Goal: Task Accomplishment & Management: Use online tool/utility

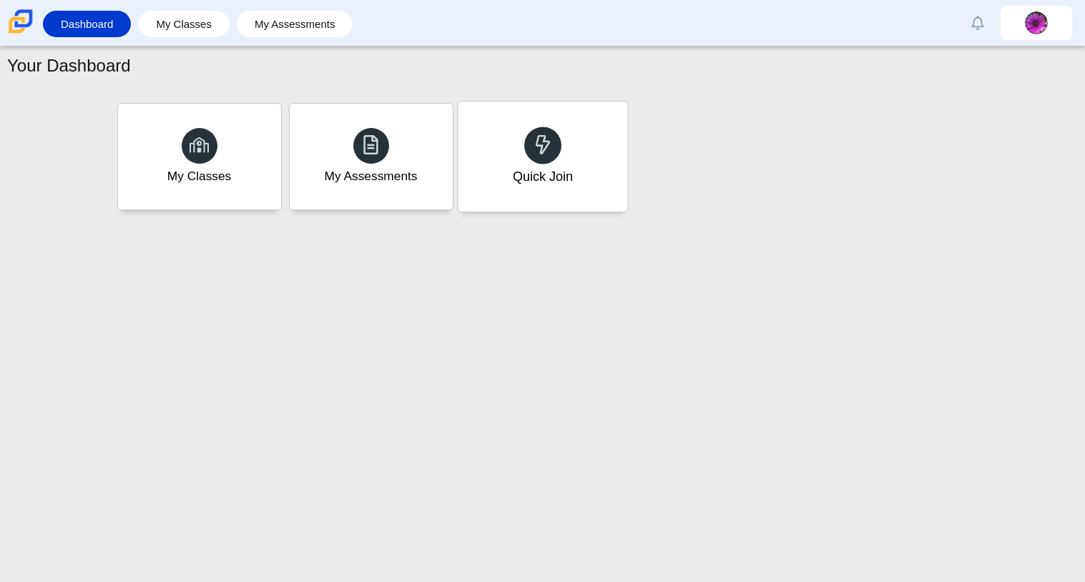
click at [536, 180] on div "Quick Join" at bounding box center [542, 176] width 60 height 19
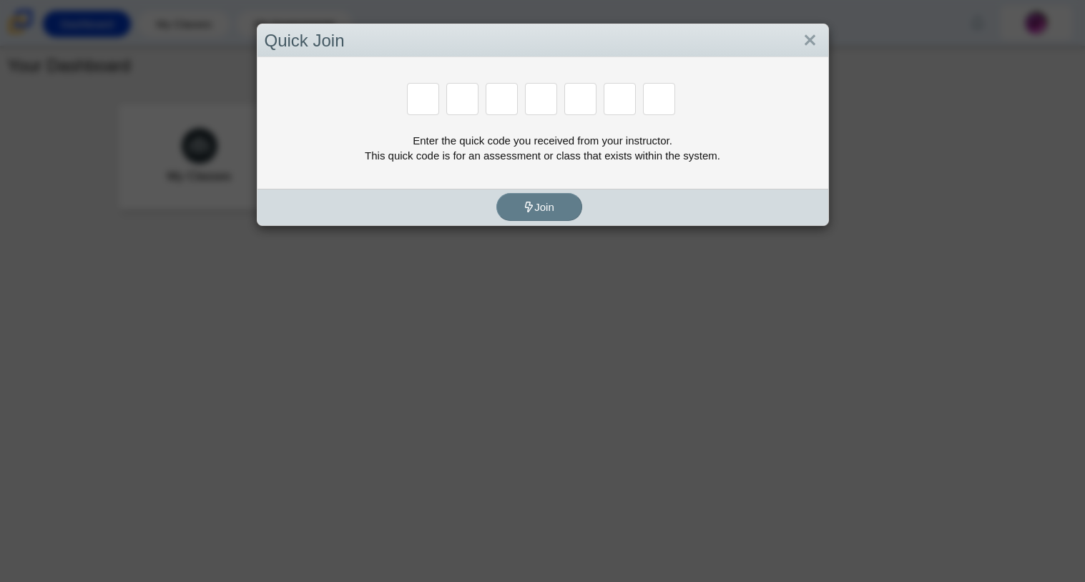
click at [536, 180] on div "Enter the quick code you received from your instructor. This quick code is for …" at bounding box center [542, 123] width 571 height 132
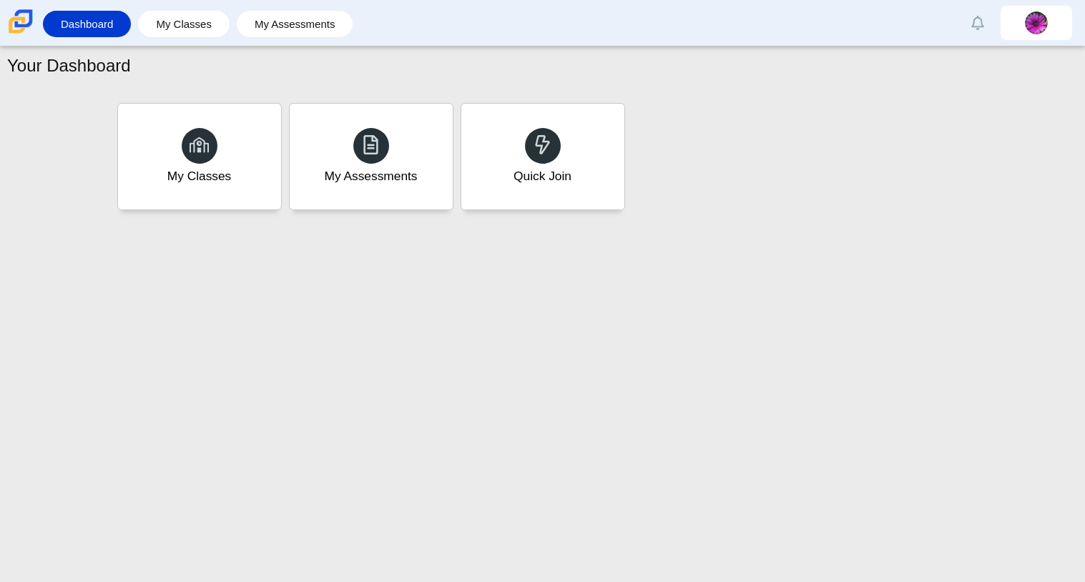
click at [596, 217] on div "My Classes My Assessments Quick Join" at bounding box center [542, 163] width 1071 height 129
click at [575, 143] on div "Quick Join" at bounding box center [542, 157] width 169 height 110
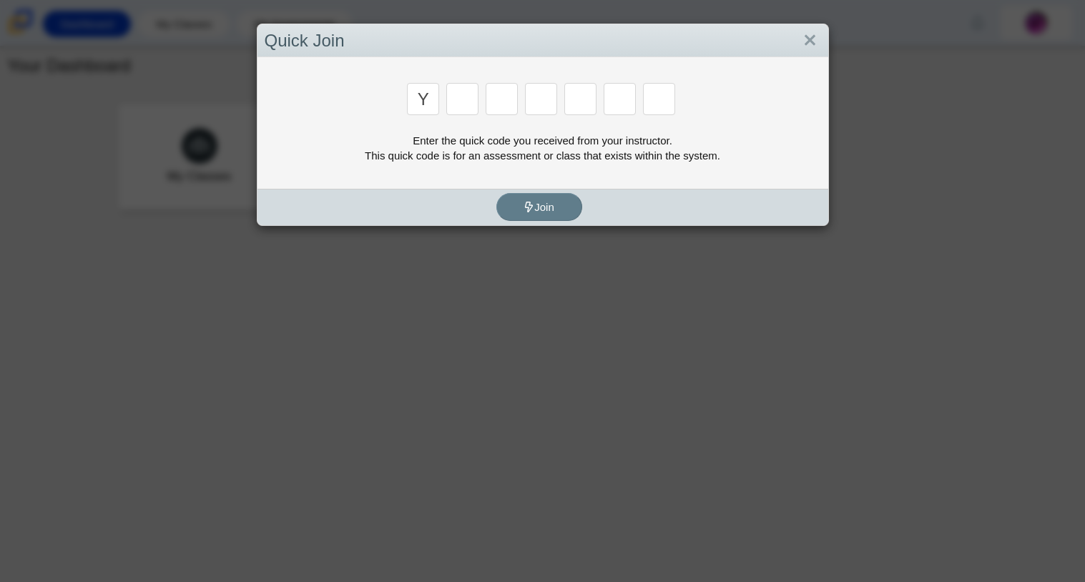
type input "y"
type input "3"
type input "k"
type input "e"
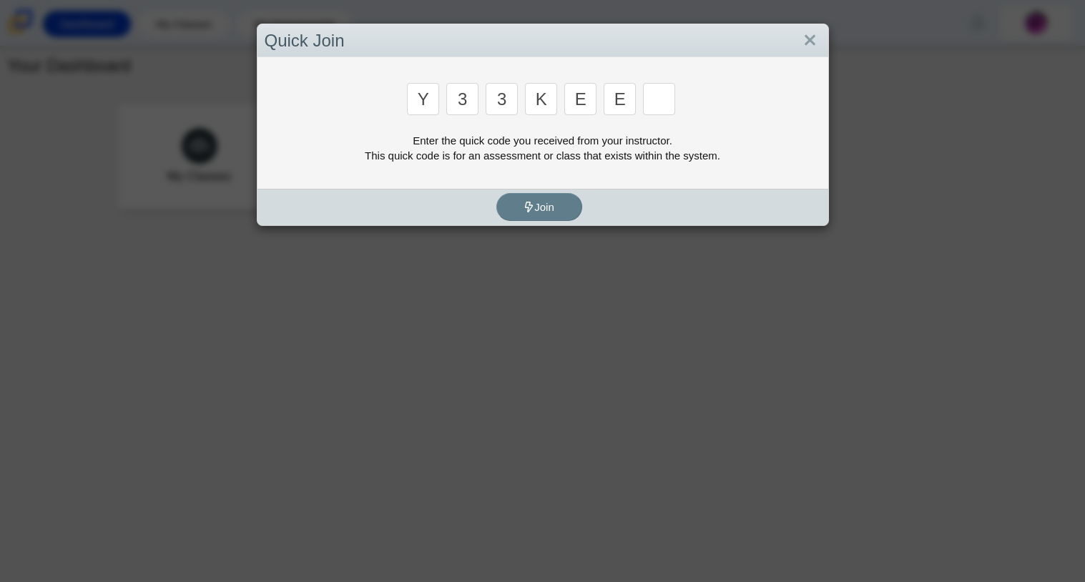
type input "e"
type input "4"
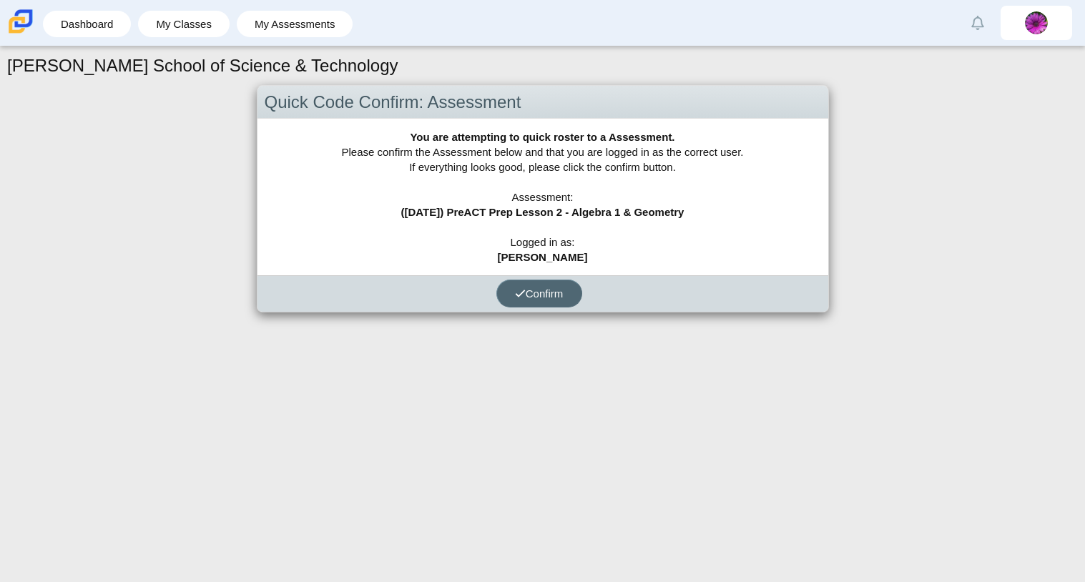
click at [541, 302] on button "Confirm" at bounding box center [539, 294] width 86 height 28
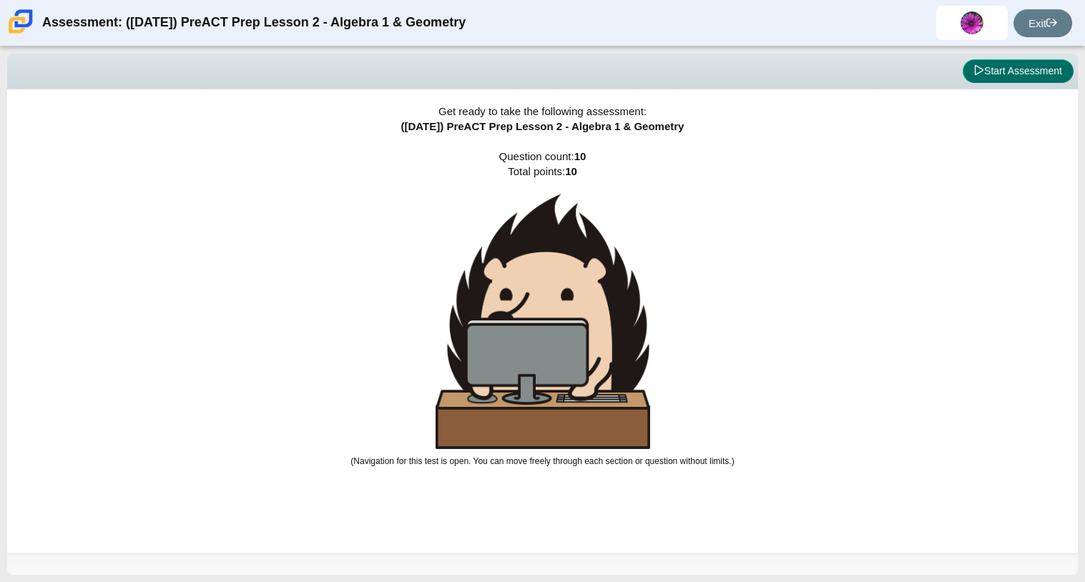
click at [1038, 69] on button "Start Assessment" at bounding box center [1018, 71] width 111 height 24
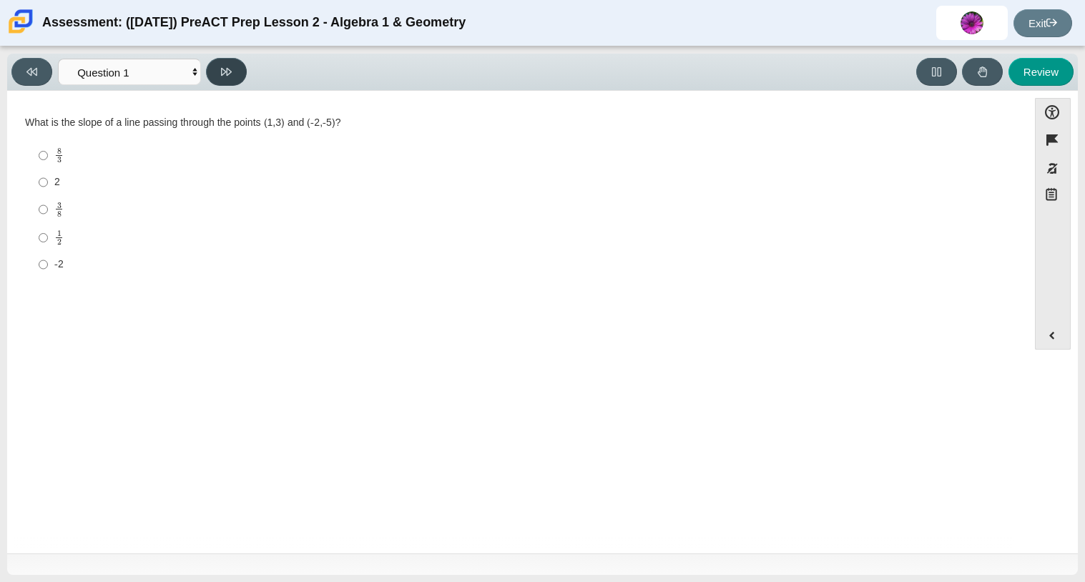
click at [207, 75] on button at bounding box center [226, 72] width 41 height 28
select select "ce81fe10-bf29-4b5e-8bd7-4f47f2fed4d8"
click at [1035, 30] on link "Exit" at bounding box center [1042, 23] width 59 height 28
